Goal: Entertainment & Leisure: Browse casually

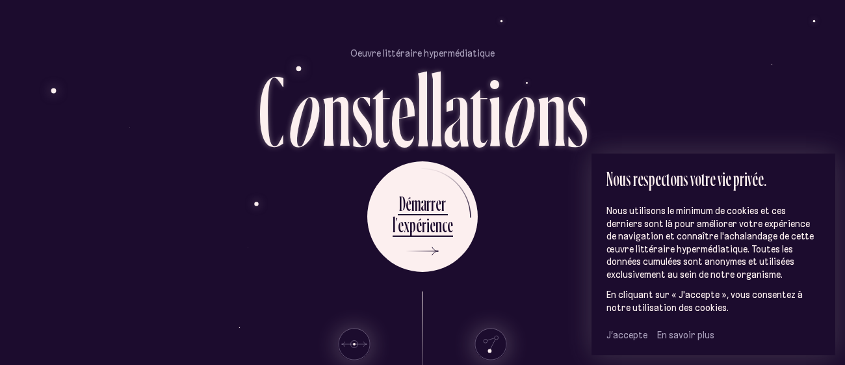
click at [634, 337] on span "J’accepte" at bounding box center [626, 335] width 41 height 12
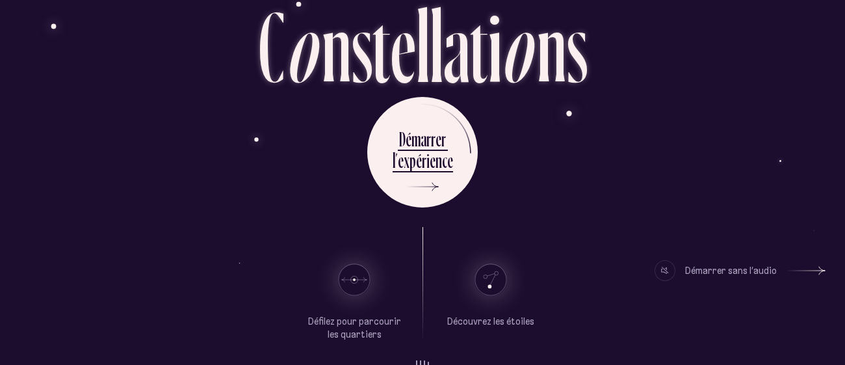
scroll to position [66, 0]
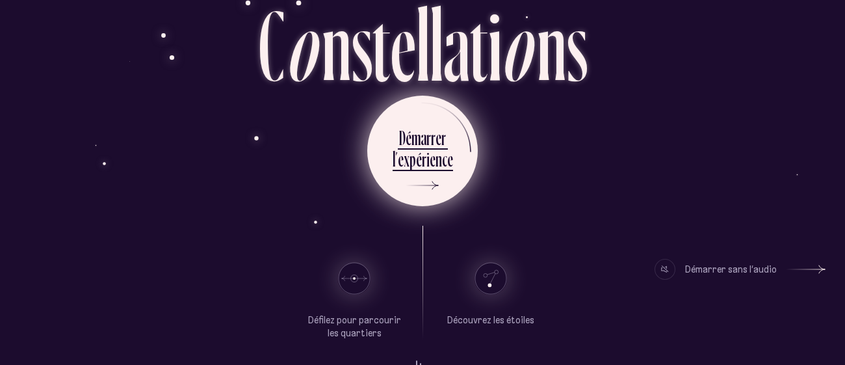
click at [426, 166] on div "i" at bounding box center [427, 158] width 3 height 25
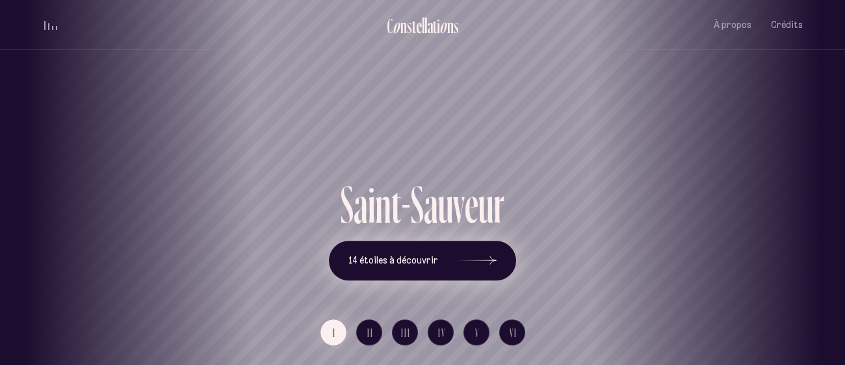
click at [398, 259] on span "14 étoiles à découvrir" at bounding box center [393, 260] width 90 height 11
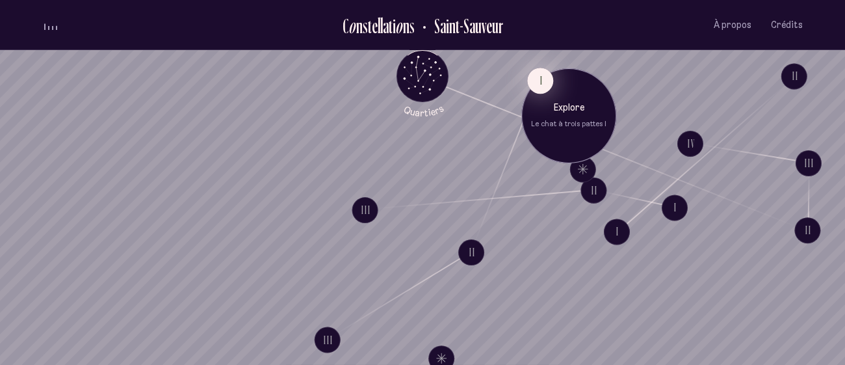
click at [538, 80] on button "I" at bounding box center [540, 81] width 26 height 26
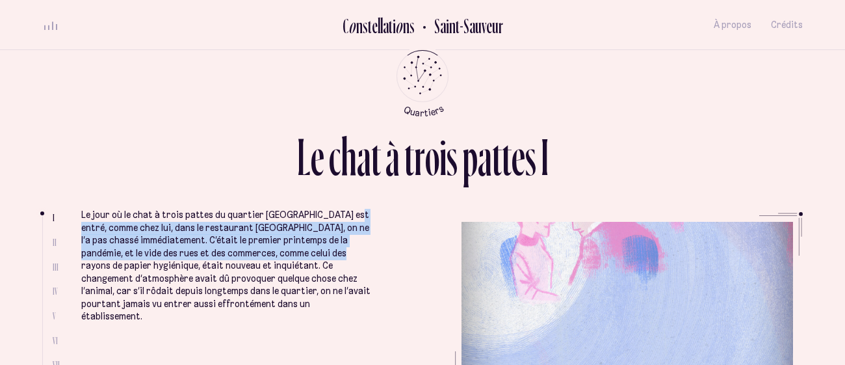
drag, startPoint x: 346, startPoint y: 220, endPoint x: 333, endPoint y: 248, distance: 30.5
click at [333, 248] on p "Le jour où le chat à trois pattes du quartier [GEOGRAPHIC_DATA] est entré, comm…" at bounding box center [225, 266] width 289 height 114
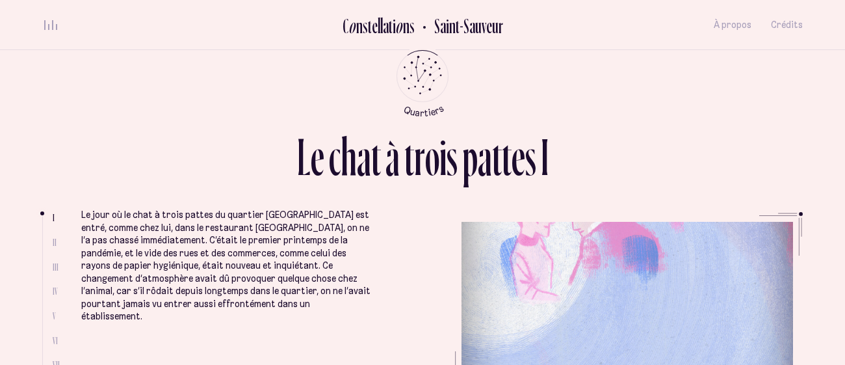
click at [56, 238] on li "II" at bounding box center [57, 242] width 9 height 11
click at [53, 238] on span "II" at bounding box center [55, 242] width 4 height 11
drag, startPoint x: 42, startPoint y: 214, endPoint x: 44, endPoint y: 237, distance: 23.5
click at [44, 237] on ul at bounding box center [47, 304] width 10 height 179
click at [39, 238] on div "L e c h a t à t r o i s p a t t e s I I II III IV V VI VII VIII Le jour où le c…" at bounding box center [422, 182] width 780 height 365
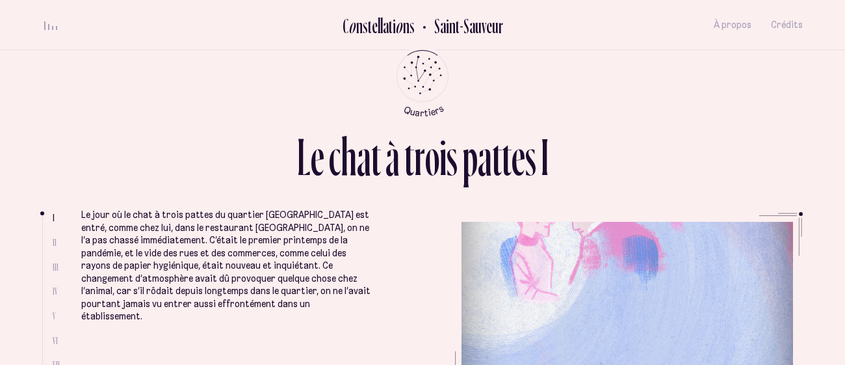
click at [430, 183] on div "o" at bounding box center [432, 156] width 14 height 53
click at [750, 264] on ul "Le jour où le chat à trois pattes du quartier [GEOGRAPHIC_DATA] est entré, comm…" at bounding box center [441, 303] width 721 height 183
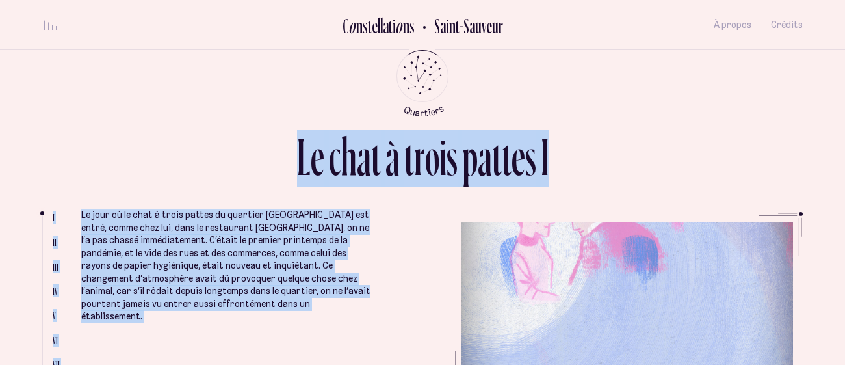
drag, startPoint x: 795, startPoint y: 212, endPoint x: 671, endPoint y: 395, distance: 220.8
click at [671, 364] on html "Loader C o n s t e l l a t i o n s [GEOGRAPHIC_DATA] À propos Crédits Menu Quar…" at bounding box center [422, 182] width 845 height 365
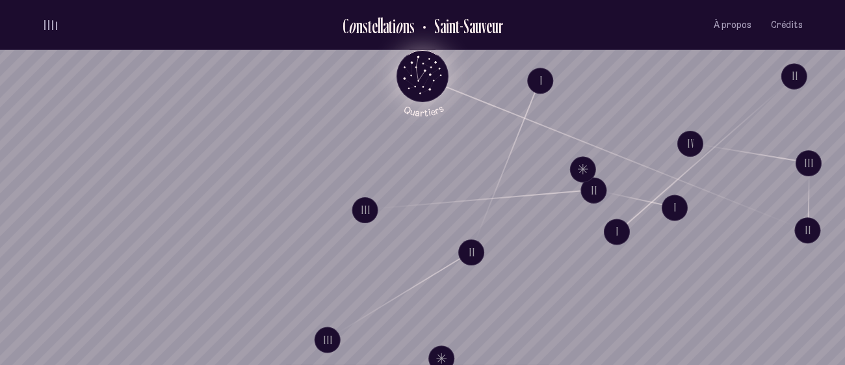
click at [401, 80] on icon "Quartiers" at bounding box center [423, 97] width 76 height 40
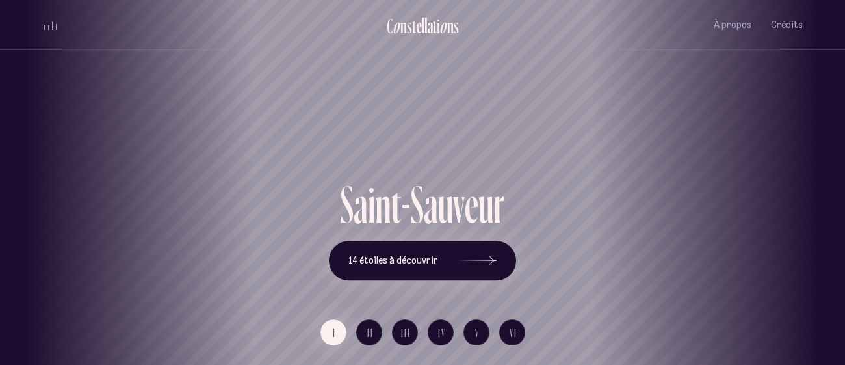
click at [476, 261] on div "[GEOGRAPHIC_DATA] [GEOGRAPHIC_DATA] [GEOGRAPHIC_DATA][PERSON_NAME][GEOGRAPHIC_D…" at bounding box center [422, 182] width 845 height 365
click at [490, 263] on use at bounding box center [493, 260] width 6 height 8
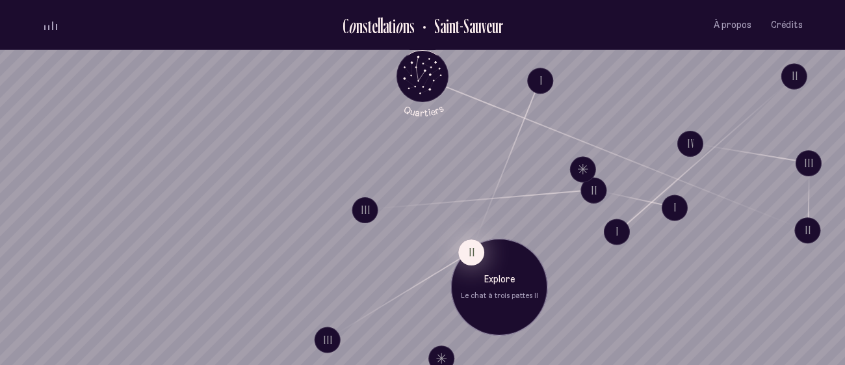
click at [472, 253] on button "II" at bounding box center [471, 252] width 26 height 26
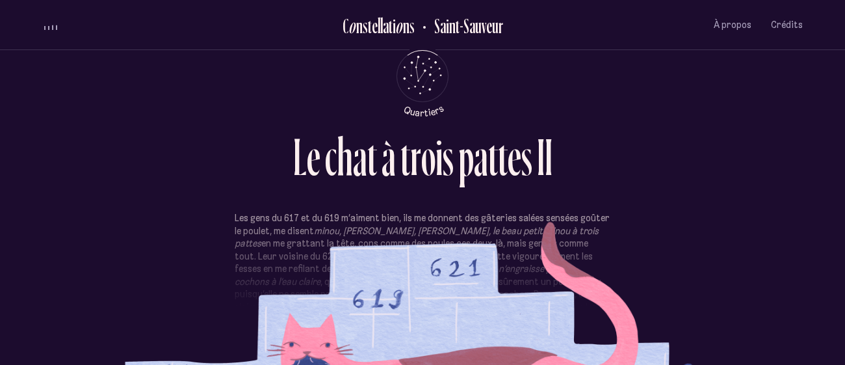
click at [314, 229] on em "minou, [PERSON_NAME], [PERSON_NAME], le beau petit minou à trois pattes" at bounding box center [417, 237] width 364 height 25
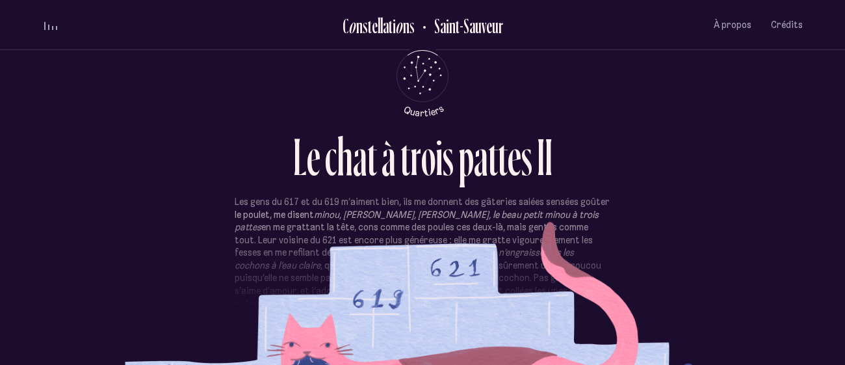
scroll to position [17, 0]
click at [314, 229] on p "Les gens du 617 et du 619 m’aiment bien, ils me donnent des gâteries salées sen…" at bounding box center [423, 277] width 376 height 165
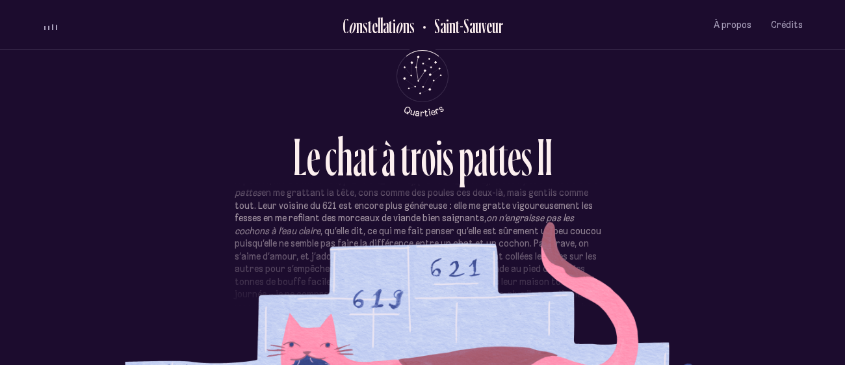
scroll to position [52, 0]
click at [314, 229] on p "Les gens du 617 et du 619 m’aiment bien, ils me donnent des gâteries salées sen…" at bounding box center [423, 242] width 376 height 165
click at [314, 229] on p "Les gens du 617 et du 619 m’aiment bien, ils me donnent des gâteries salées sen…" at bounding box center [423, 194] width 376 height 165
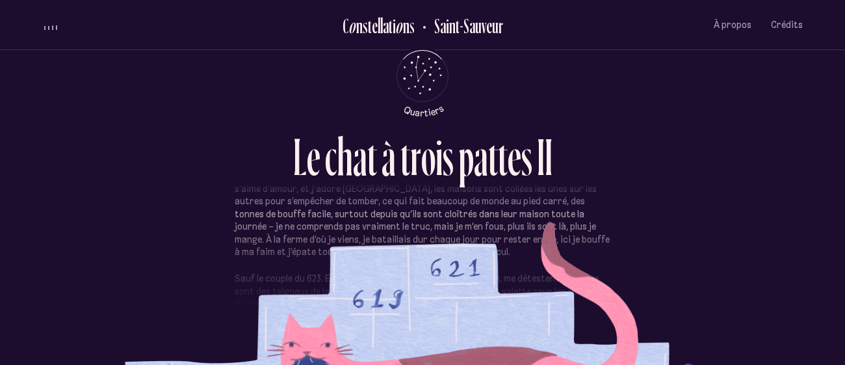
scroll to position [119, 0]
click at [314, 229] on p "Les gens du 617 et du 619 m’aiment bien, ils me donnent des gâteries salées sen…" at bounding box center [423, 175] width 376 height 165
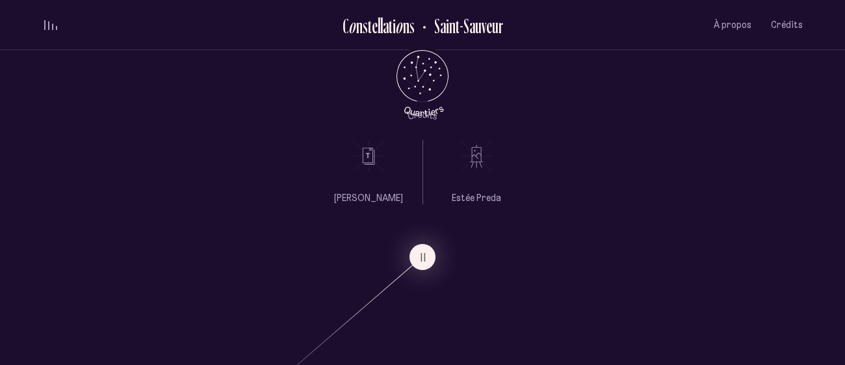
scroll to position [77, 0]
click at [420, 81] on icon "Quartiers" at bounding box center [423, 97] width 76 height 40
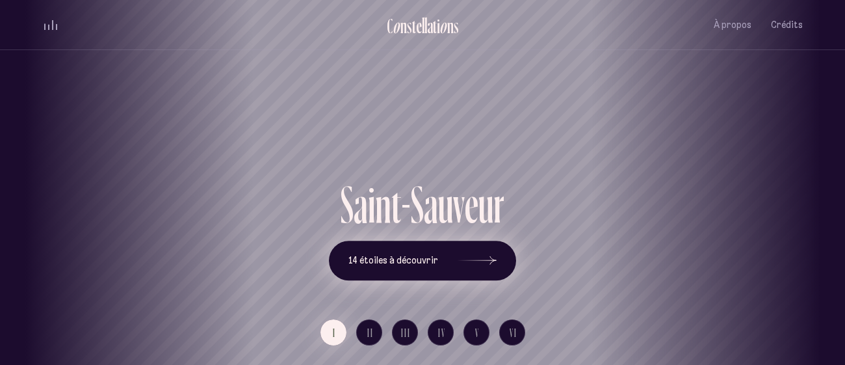
click at [426, 266] on span "14 étoiles à découvrir" at bounding box center [393, 260] width 90 height 11
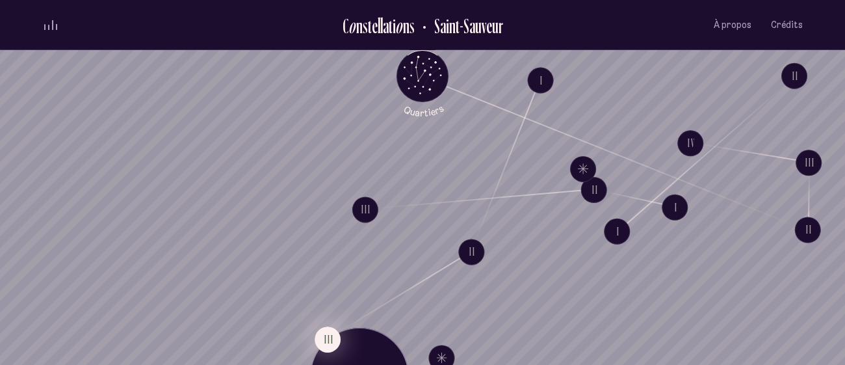
click at [323, 337] on button "III" at bounding box center [327, 339] width 26 height 26
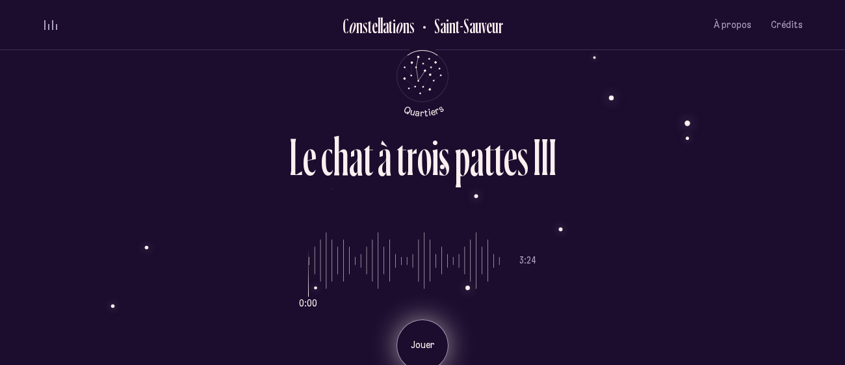
click at [428, 353] on div "Jouer" at bounding box center [422, 345] width 52 height 52
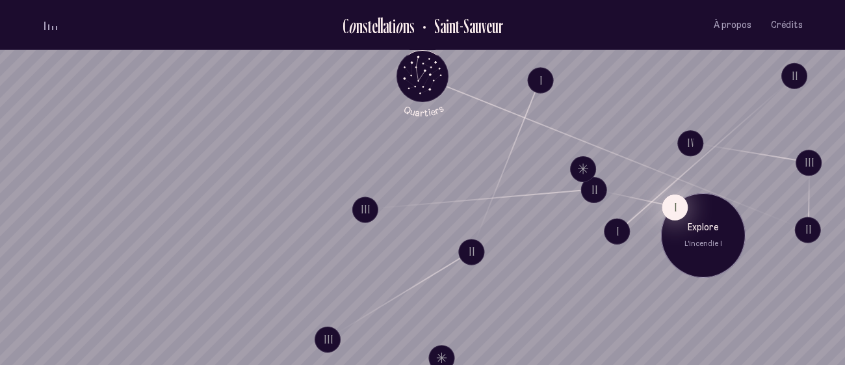
click at [663, 214] on button "I" at bounding box center [674, 207] width 26 height 26
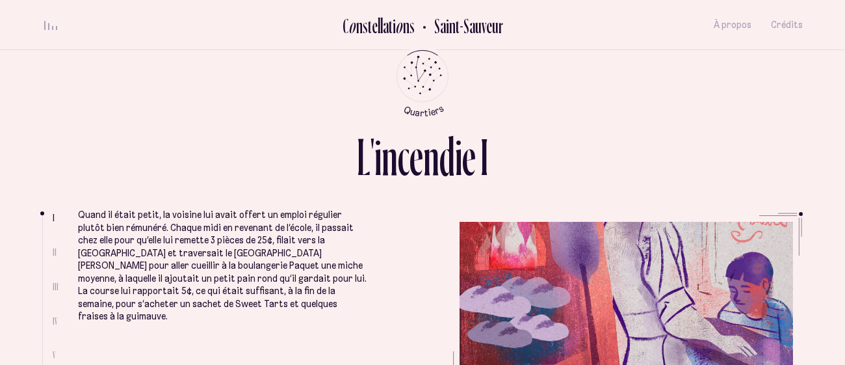
drag, startPoint x: 41, startPoint y: 211, endPoint x: 50, endPoint y: 264, distance: 53.4
click at [50, 264] on ul at bounding box center [47, 304] width 10 height 179
click at [51, 266] on ul at bounding box center [47, 304] width 10 height 179
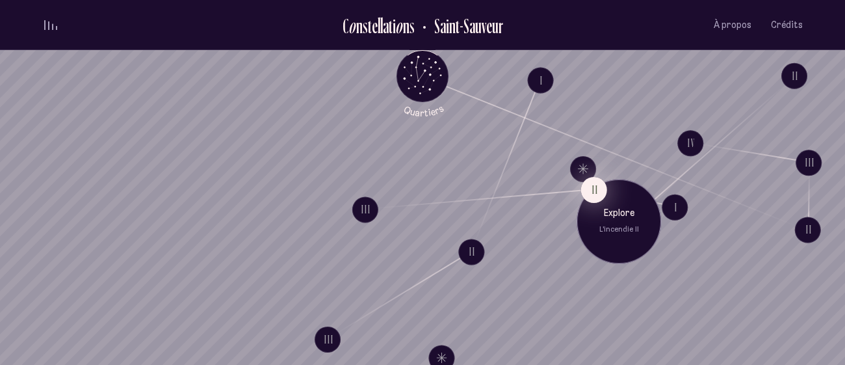
click at [582, 188] on button "II" at bounding box center [594, 189] width 26 height 26
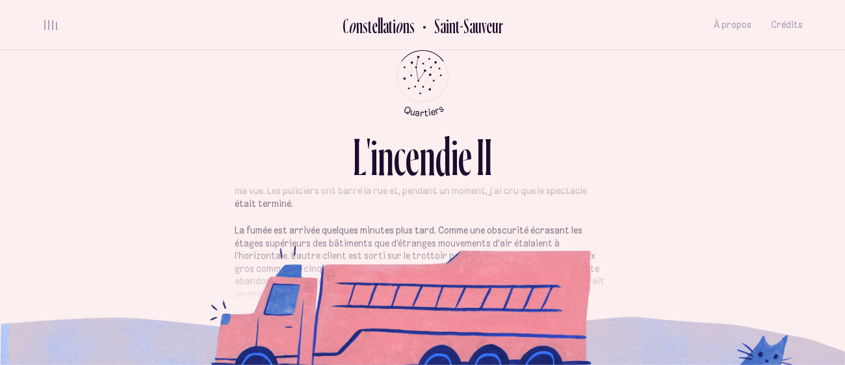
scroll to position [134, 0]
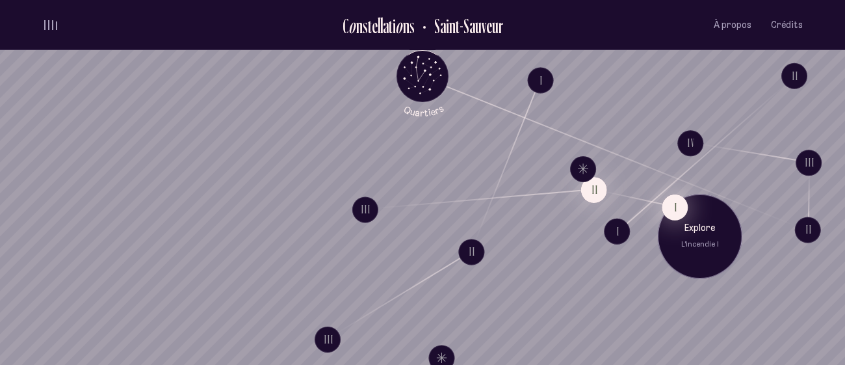
click at [670, 213] on button "I" at bounding box center [674, 207] width 26 height 26
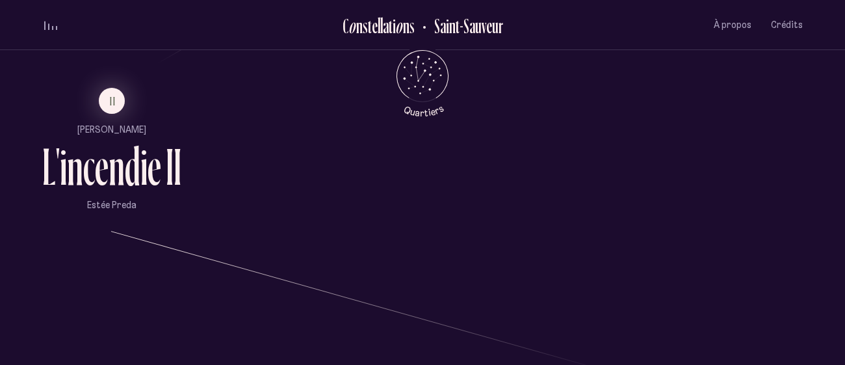
scroll to position [832, 0]
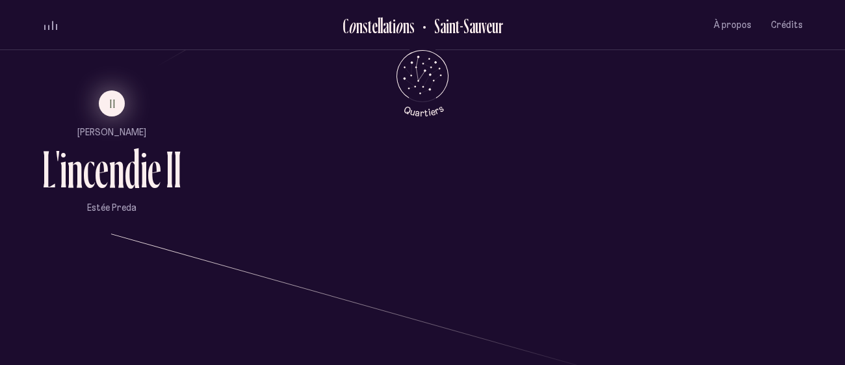
click at [110, 104] on span "II" at bounding box center [113, 103] width 6 height 11
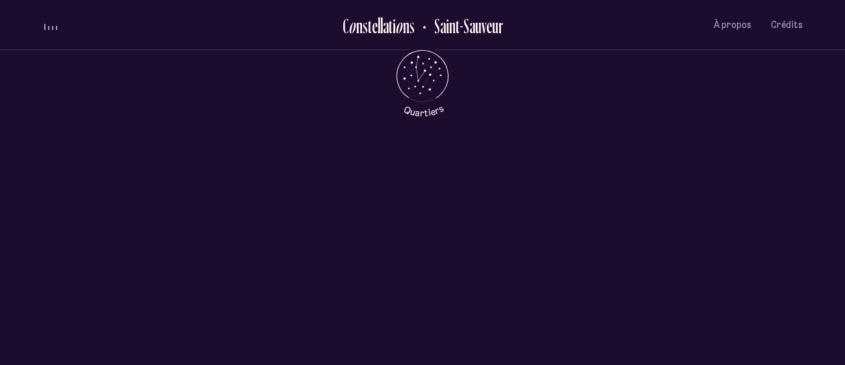
scroll to position [0, 0]
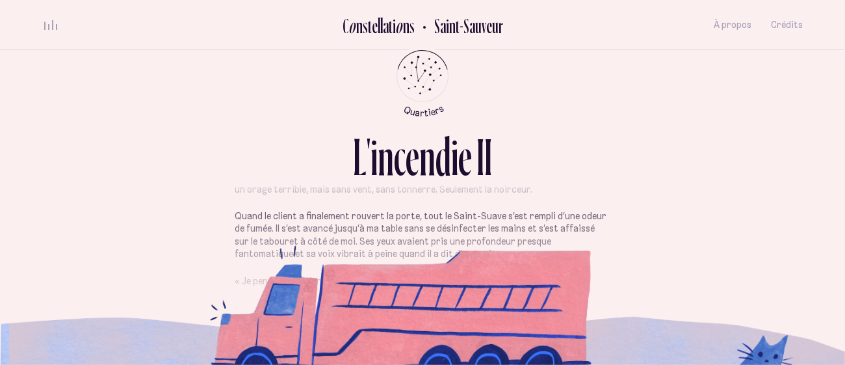
scroll to position [235, 0]
click at [382, 231] on p "Quand le client a finalement rouvert la porte, tout le Saint-Suave s’est rempli…" at bounding box center [423, 234] width 376 height 51
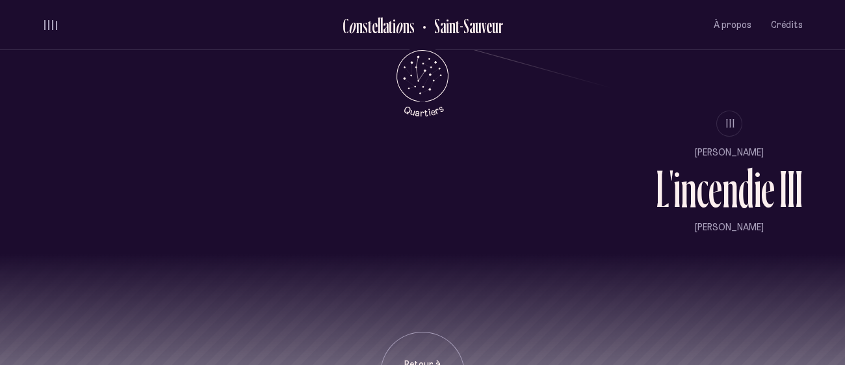
scroll to position [1109, 0]
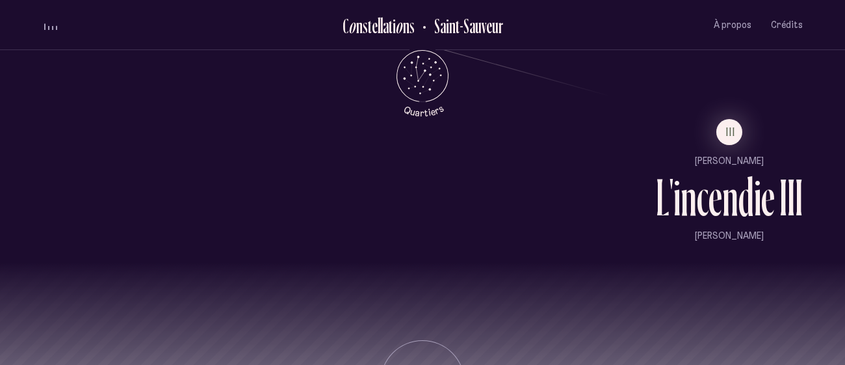
click at [733, 151] on ul "III [PERSON_NAME] L ' i n c e n d i e I I I [PERSON_NAME]" at bounding box center [729, 180] width 147 height 123
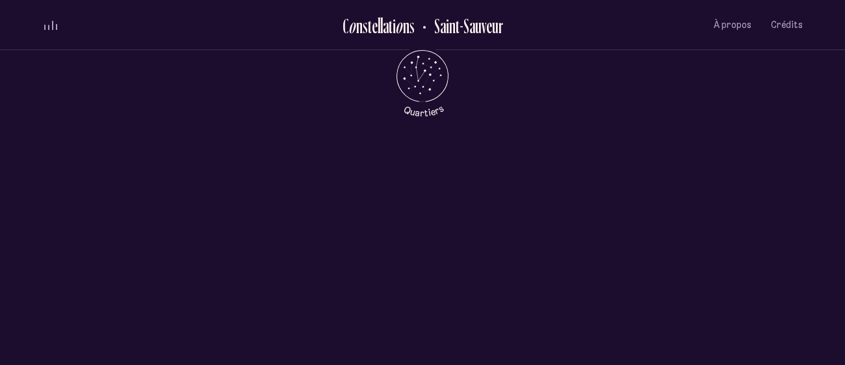
scroll to position [0, 0]
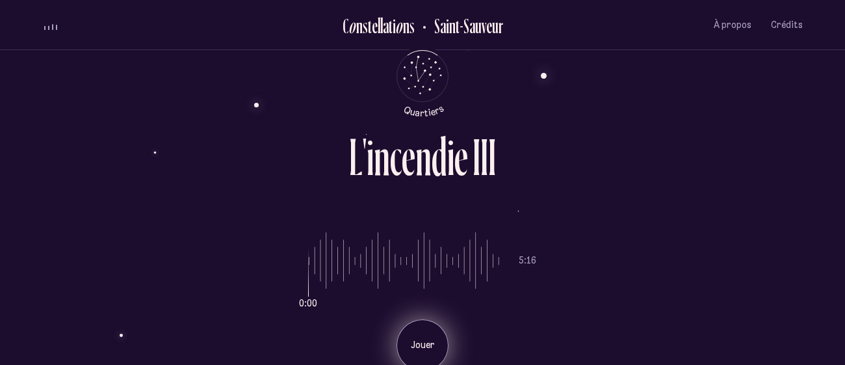
click at [422, 348] on p "Jouer" at bounding box center [422, 345] width 32 height 13
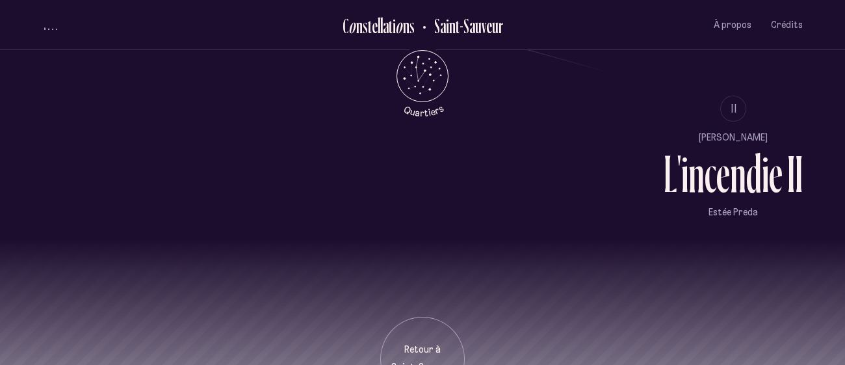
scroll to position [1188, 0]
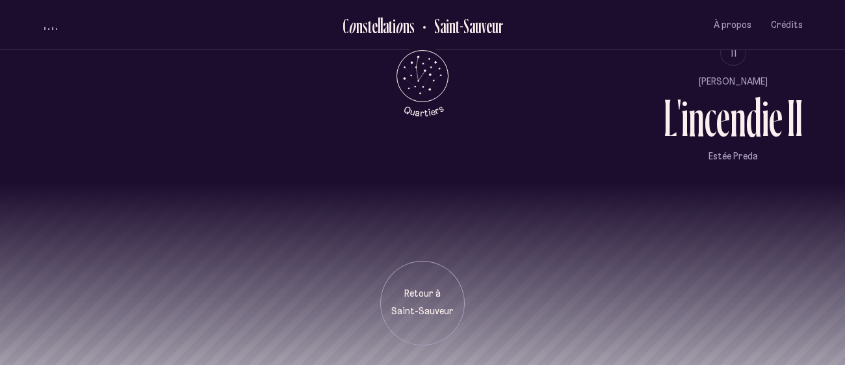
click at [420, 283] on div "Retour à [GEOGRAPHIC_DATA]" at bounding box center [422, 303] width 84 height 84
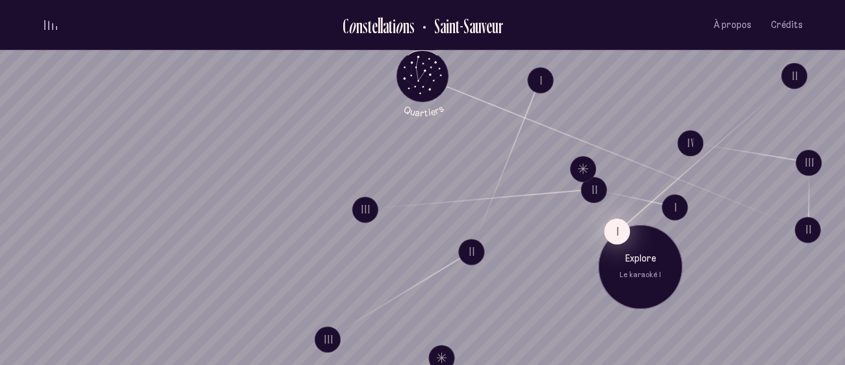
click at [615, 224] on button "I" at bounding box center [617, 231] width 26 height 26
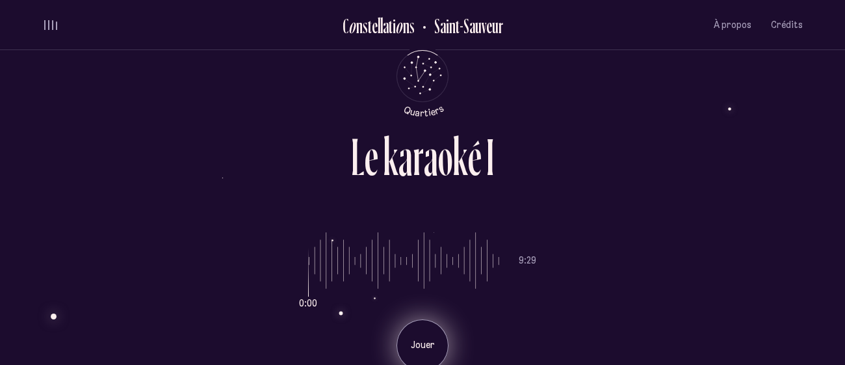
click at [417, 346] on p "Jouer" at bounding box center [422, 345] width 32 height 13
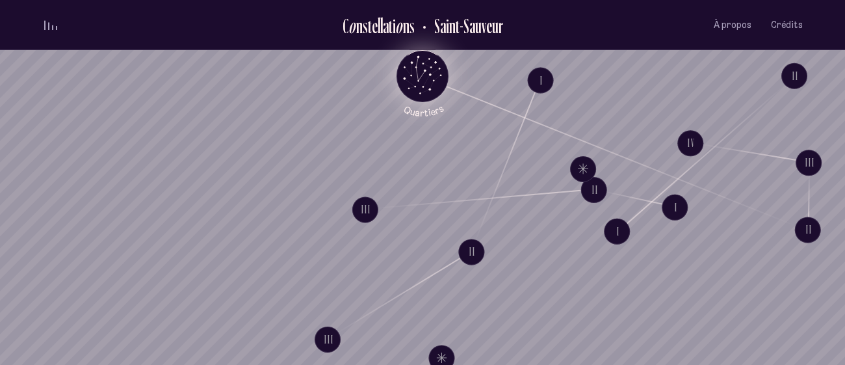
click at [425, 81] on icon "Quartiers" at bounding box center [423, 97] width 76 height 40
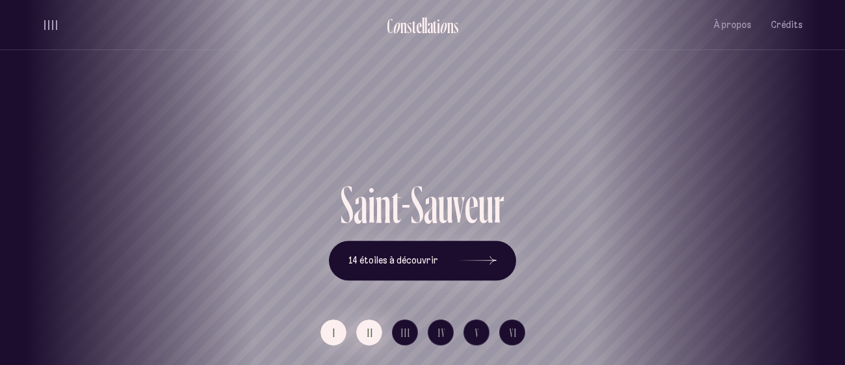
click at [367, 327] on span "II" at bounding box center [370, 332] width 6 height 11
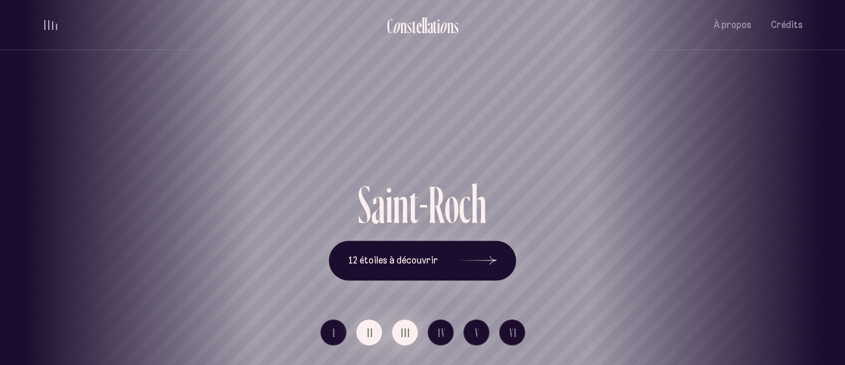
click at [399, 333] on button "III" at bounding box center [405, 332] width 26 height 26
click at [370, 339] on button "II" at bounding box center [369, 332] width 26 height 26
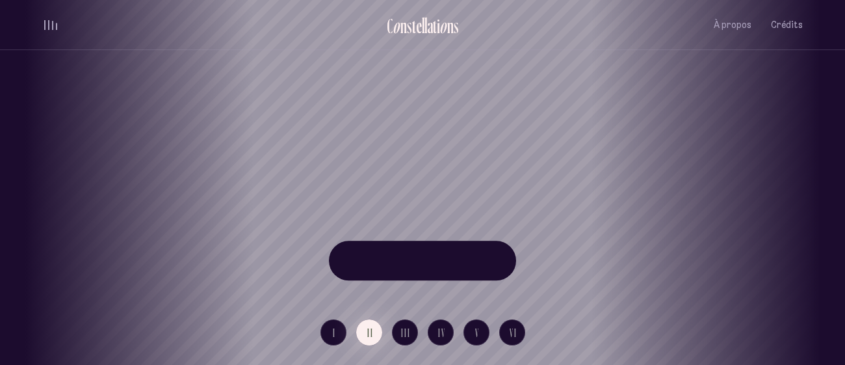
click at [460, 150] on div "[GEOGRAPHIC_DATA] [GEOGRAPHIC_DATA] [GEOGRAPHIC_DATA][PERSON_NAME][GEOGRAPHIC_D…" at bounding box center [422, 182] width 845 height 365
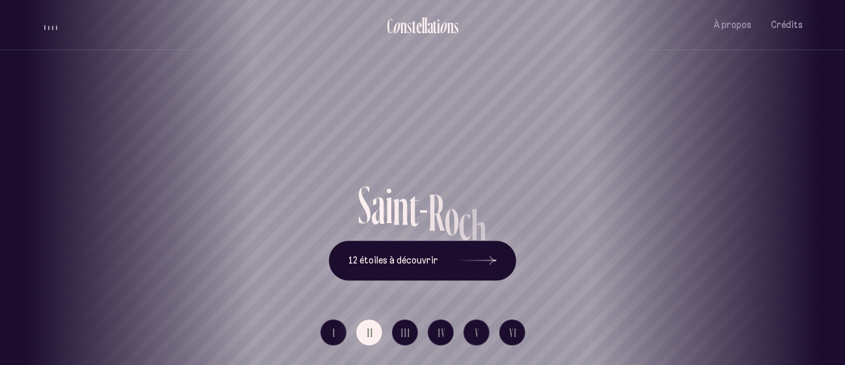
click at [460, 150] on h1 "Saint-Roch" at bounding box center [422, 132] width 786 height 53
click at [454, 170] on div "Saint-Roch" at bounding box center [422, 132] width 825 height 92
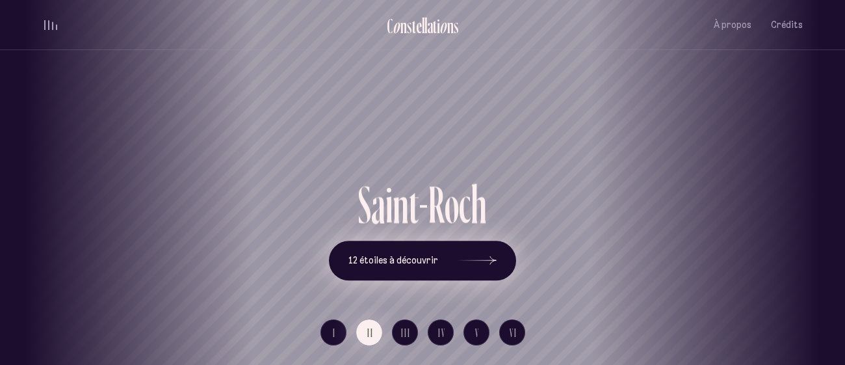
click at [491, 249] on icon at bounding box center [476, 259] width 39 height 97
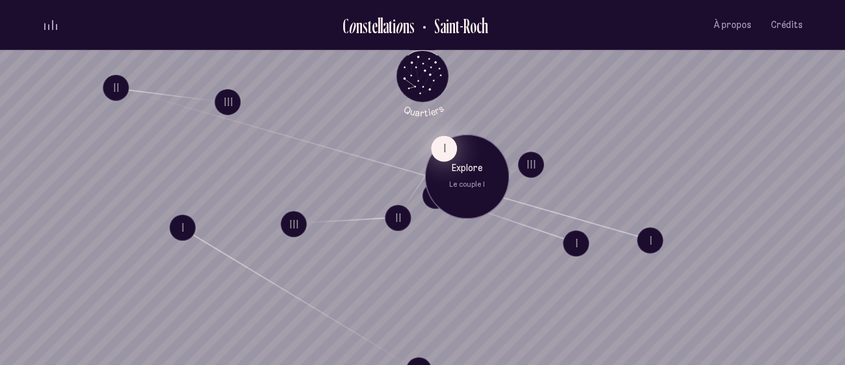
click at [443, 156] on button "I" at bounding box center [444, 148] width 26 height 26
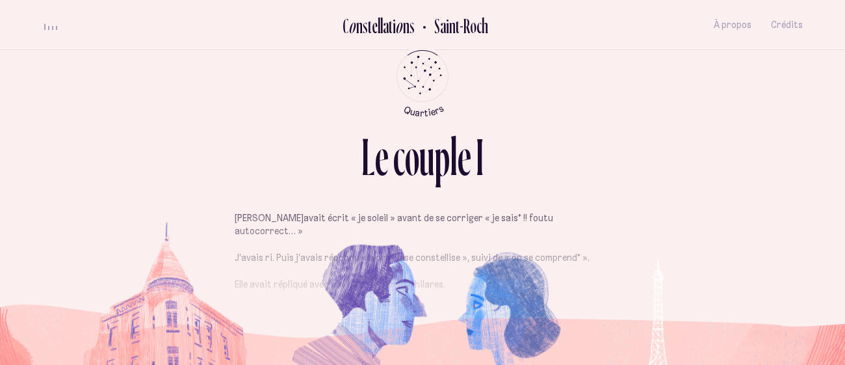
click at [437, 209] on div "L e c o u p l e I" at bounding box center [422, 171] width 760 height 82
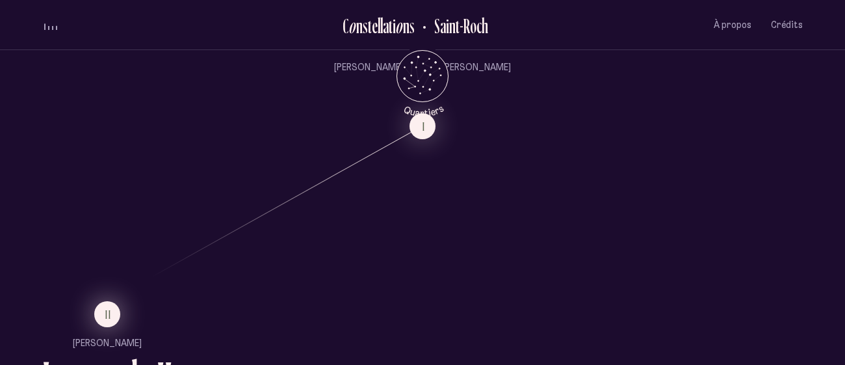
click at [102, 312] on button "II" at bounding box center [107, 314] width 26 height 26
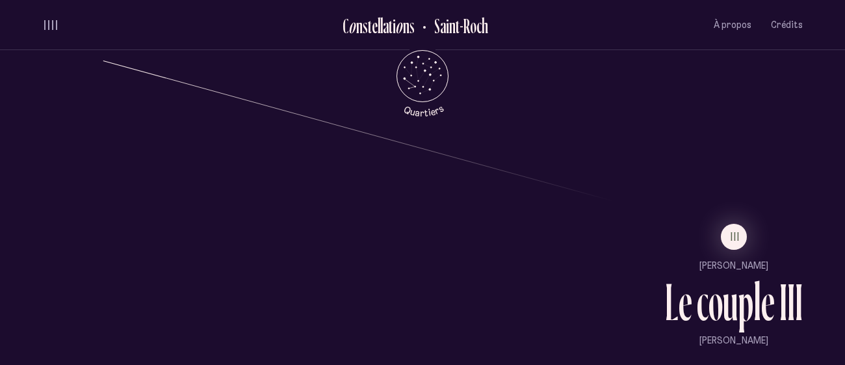
click at [735, 257] on ul "III [PERSON_NAME] L e c o u p l e I I I [PERSON_NAME]" at bounding box center [734, 285] width 138 height 123
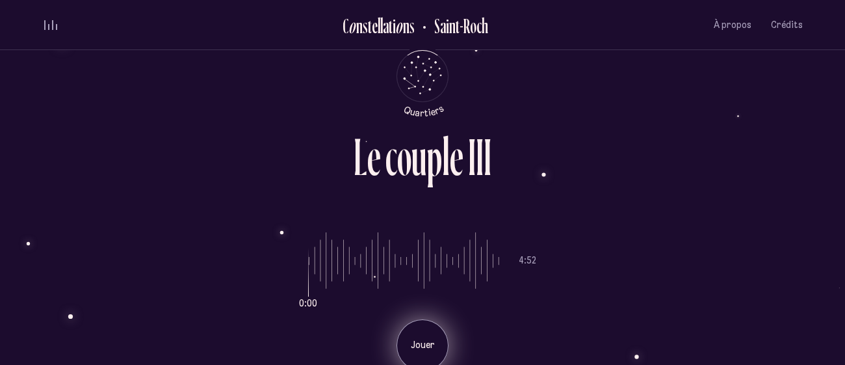
click at [428, 342] on p "Jouer" at bounding box center [422, 345] width 32 height 13
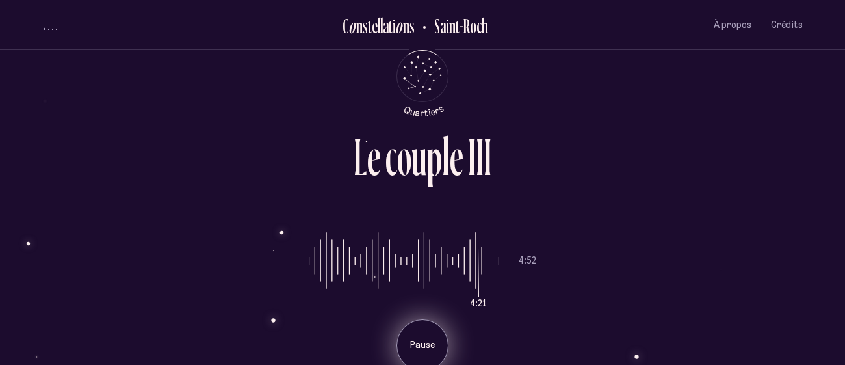
type input "***"
click at [491, 264] on input "range" at bounding box center [404, 260] width 190 height 97
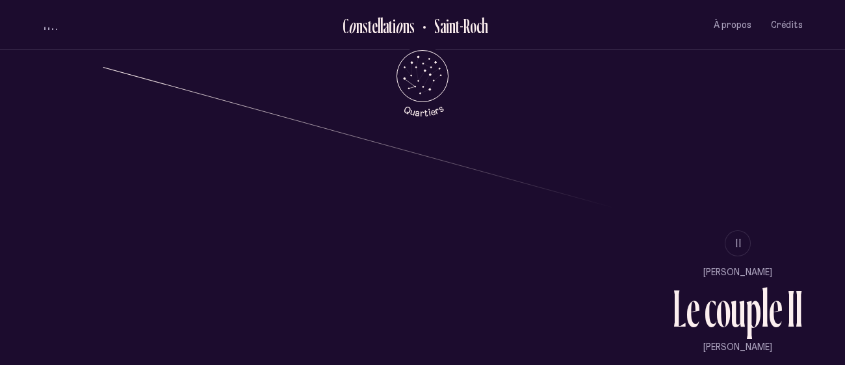
scroll to position [1188, 0]
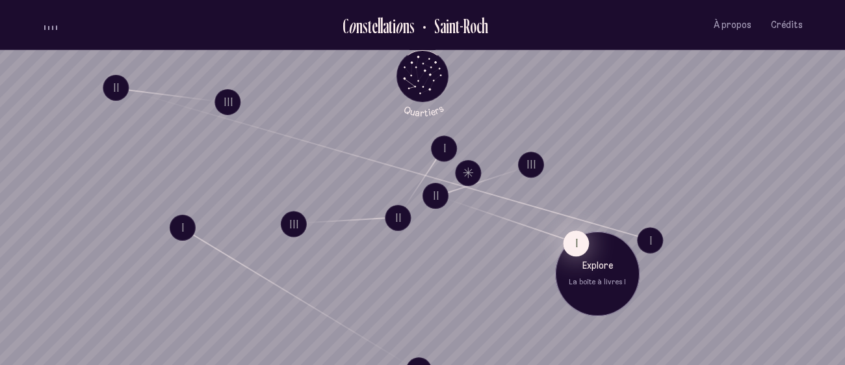
click at [578, 246] on button "I" at bounding box center [576, 243] width 26 height 26
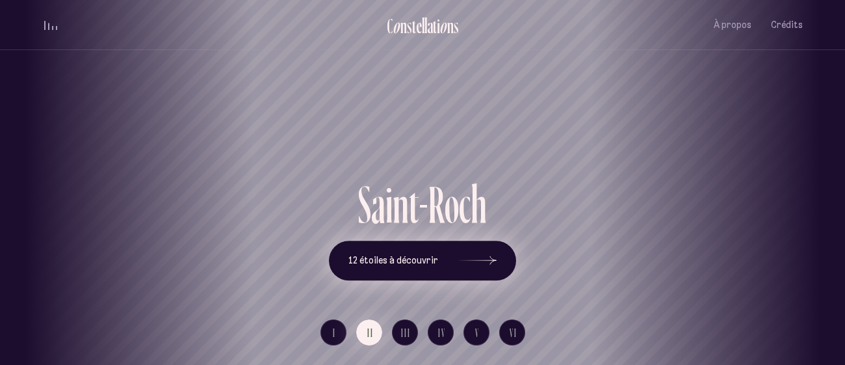
click at [491, 268] on icon at bounding box center [476, 259] width 39 height 97
click at [396, 324] on button "III" at bounding box center [405, 332] width 26 height 26
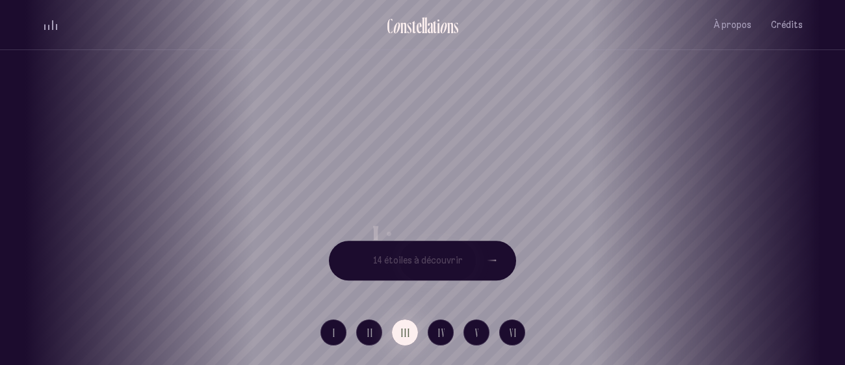
click at [431, 190] on div "[GEOGRAPHIC_DATA] [GEOGRAPHIC_DATA] [GEOGRAPHIC_DATA][PERSON_NAME][GEOGRAPHIC_D…" at bounding box center [422, 182] width 845 height 365
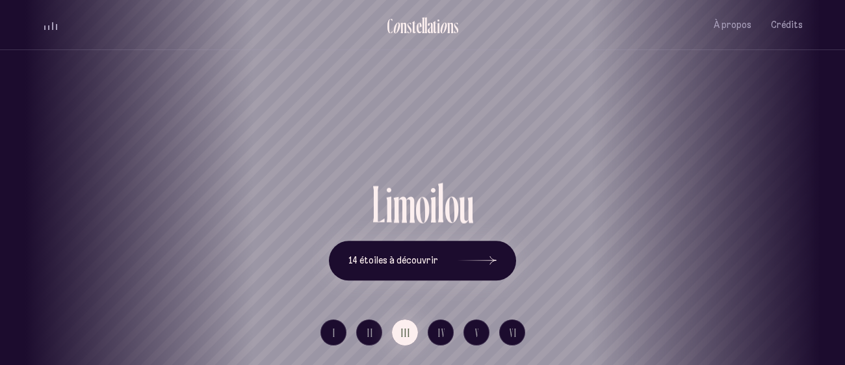
click at [431, 190] on div "i" at bounding box center [433, 203] width 7 height 53
click at [462, 261] on icon at bounding box center [476, 259] width 39 height 97
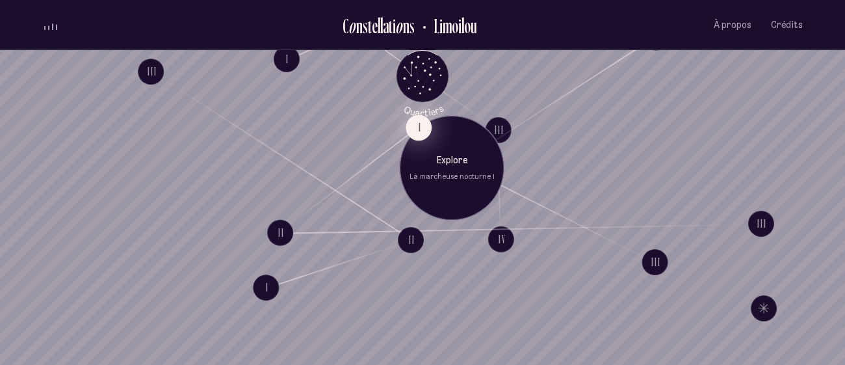
click at [418, 122] on button "I" at bounding box center [418, 127] width 26 height 26
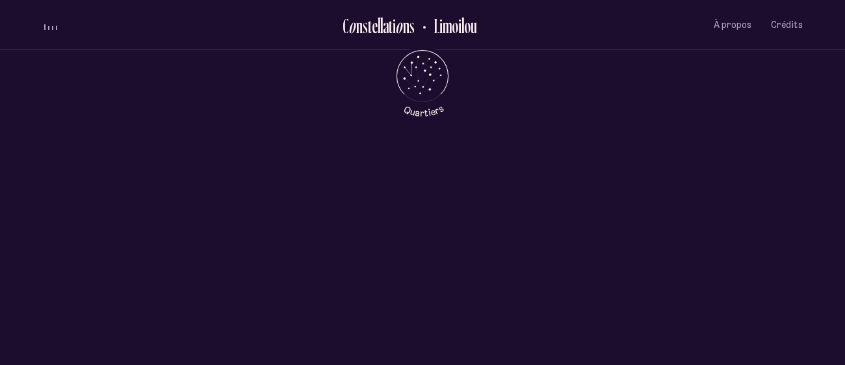
scroll to position [461, 0]
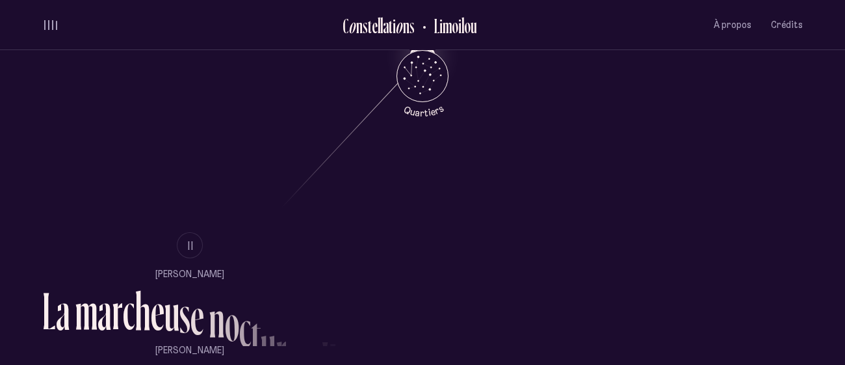
scroll to position [692, 0]
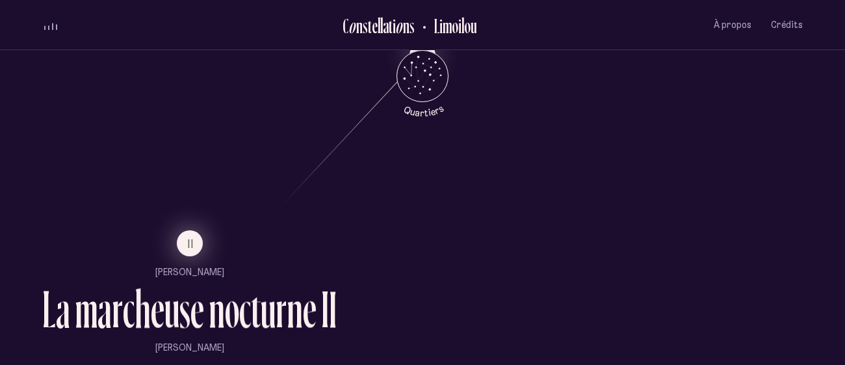
click at [195, 249] on button "II" at bounding box center [190, 243] width 26 height 26
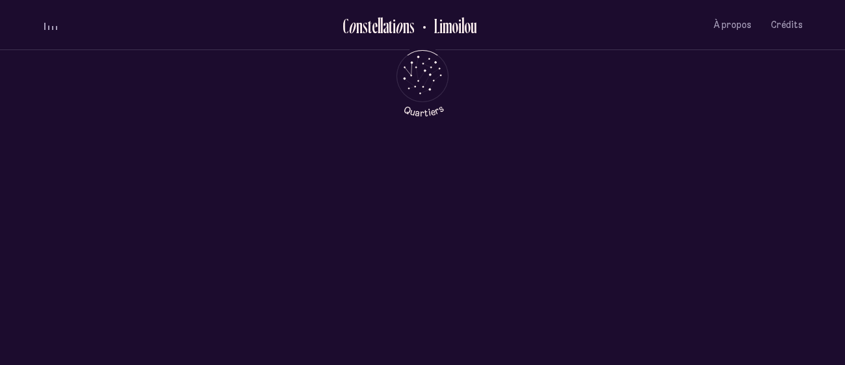
scroll to position [0, 0]
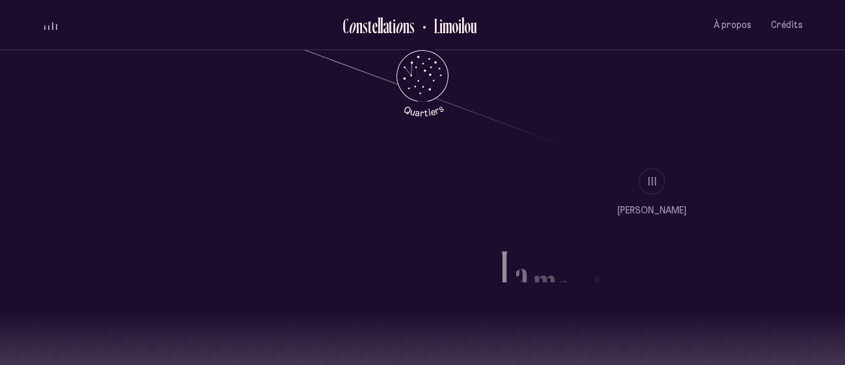
scroll to position [1071, 0]
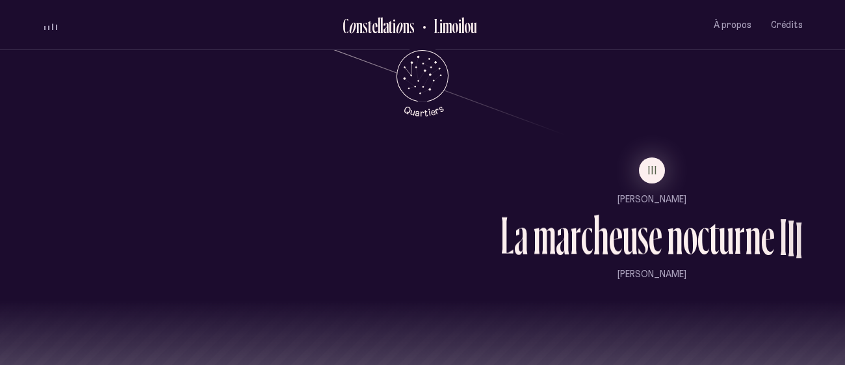
click at [672, 165] on li "III" at bounding box center [651, 170] width 302 height 26
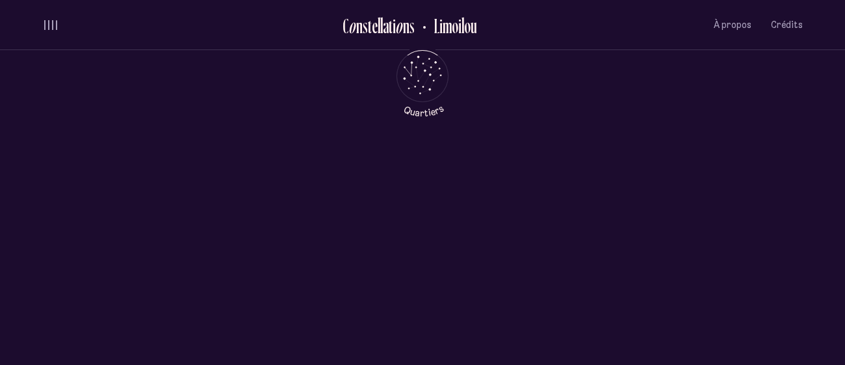
scroll to position [0, 0]
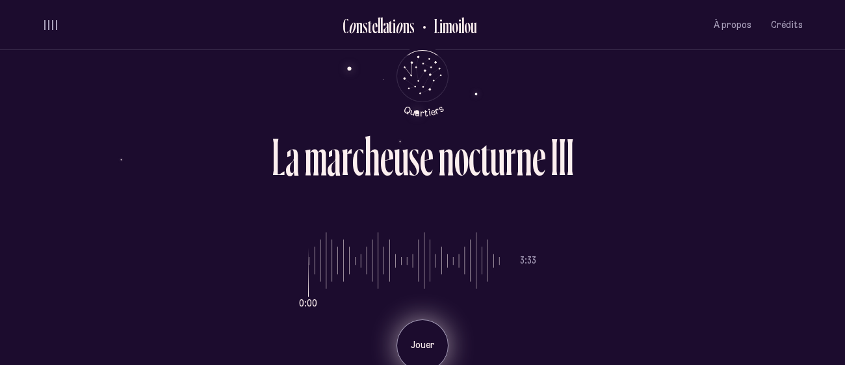
click at [412, 334] on div "Jouer" at bounding box center [422, 345] width 52 height 52
click at [412, 334] on div "Pause" at bounding box center [422, 345] width 52 height 52
click at [413, 334] on div "Jouer" at bounding box center [422, 345] width 52 height 52
click at [413, 334] on div "Pause" at bounding box center [422, 345] width 52 height 52
click at [424, 352] on div "Jouer" at bounding box center [422, 345] width 52 height 52
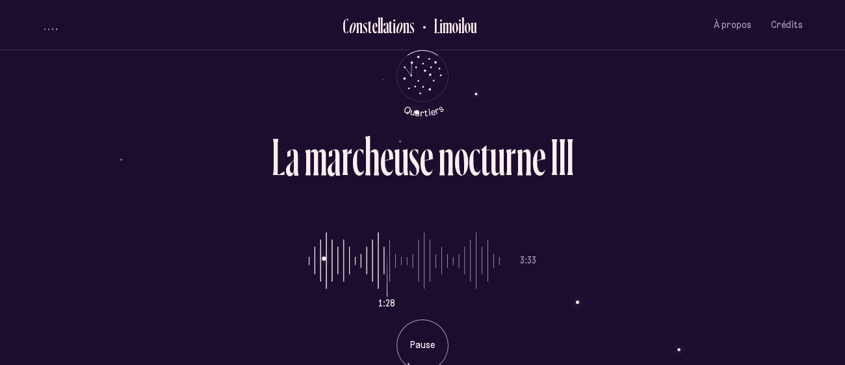
click at [464, 62] on div "L a m a r c h e u s e n o c t u r n e I I I 1:28 3:33 Pause" at bounding box center [422, 182] width 780 height 365
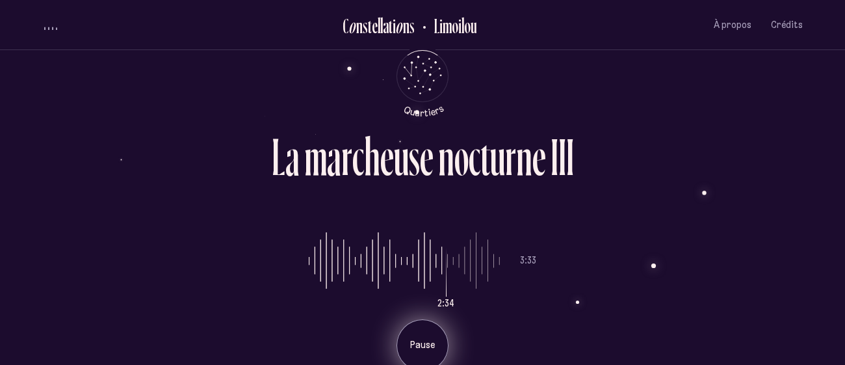
click at [411, 357] on div "Pause" at bounding box center [422, 345] width 52 height 52
